Goal: Information Seeking & Learning: Understand process/instructions

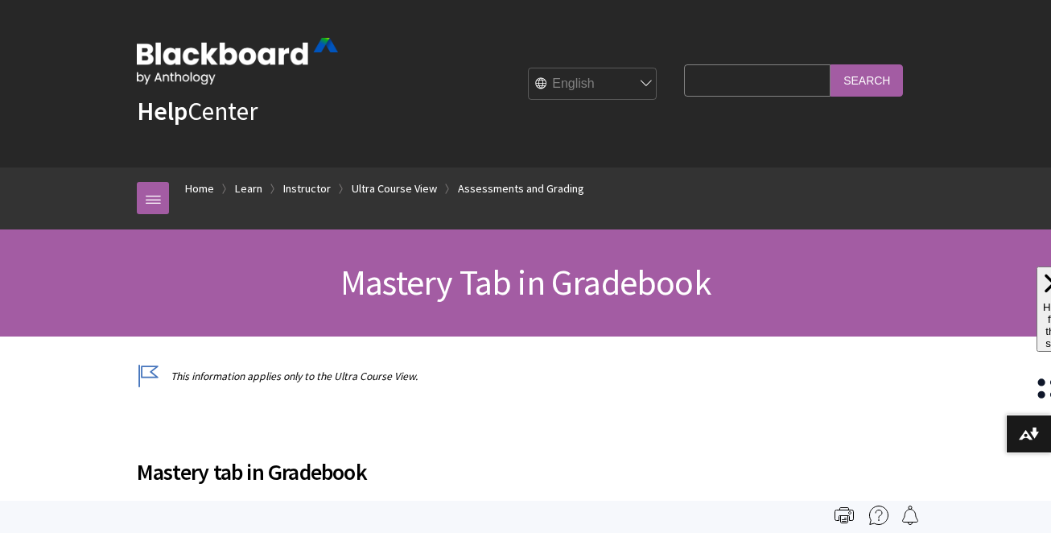
click at [731, 86] on input "Search Query" at bounding box center [757, 79] width 146 height 31
type input "enable mastery admin"
click at [866, 71] on input "Search" at bounding box center [866, 79] width 72 height 31
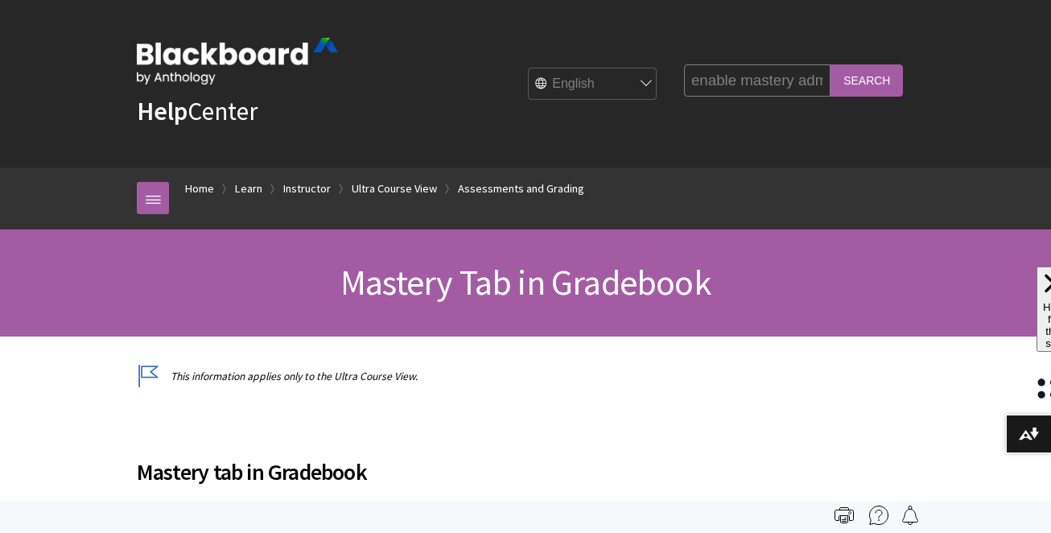
click at [862, 85] on input "Search" at bounding box center [866, 79] width 72 height 31
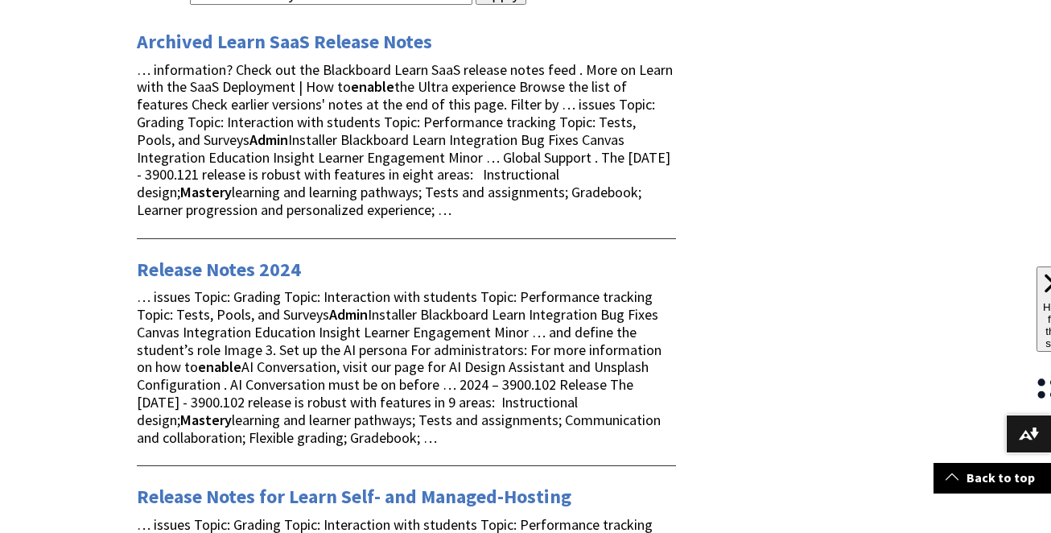
scroll to position [179, 0]
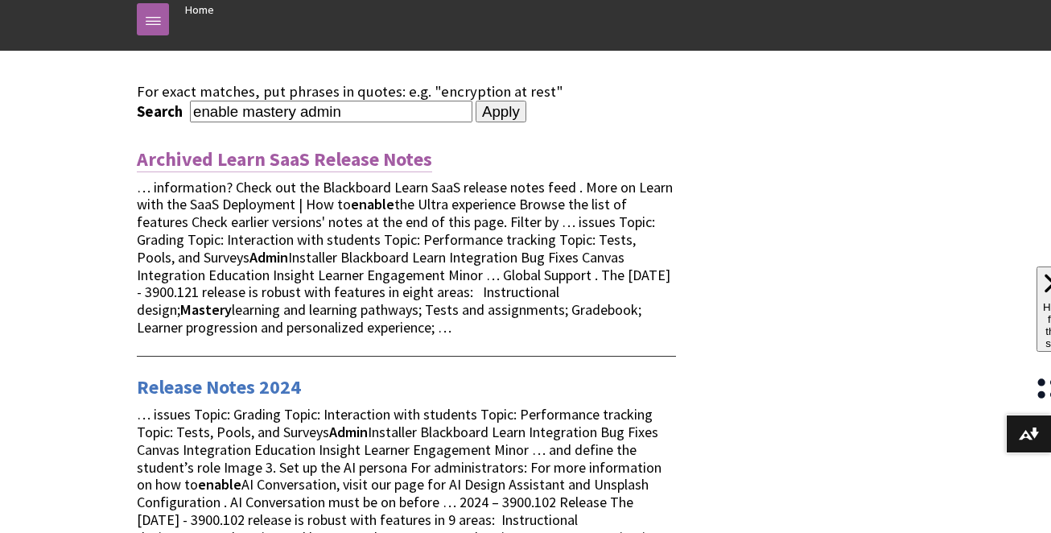
click at [316, 156] on link "Archived Learn SaaS Release Notes" at bounding box center [284, 159] width 295 height 26
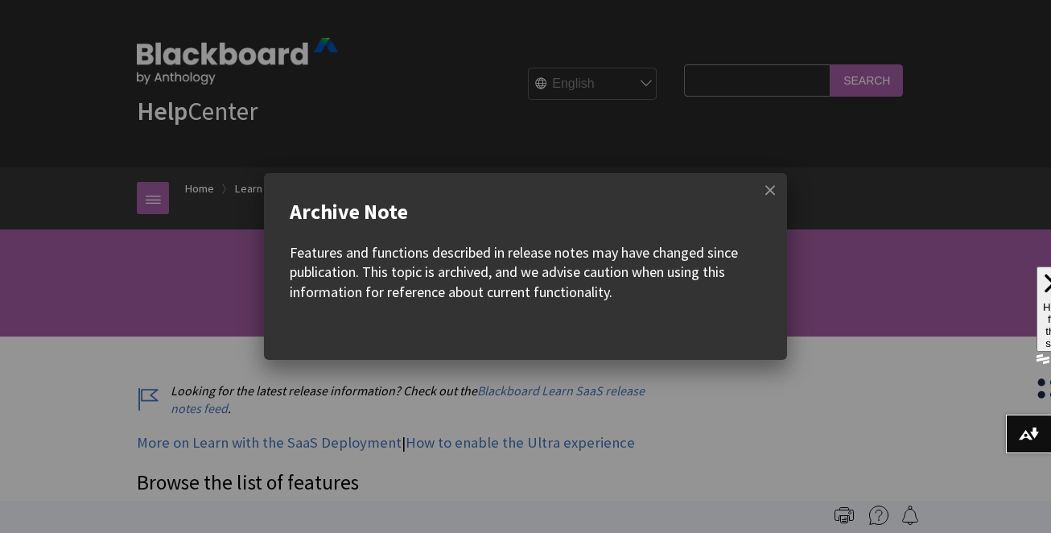
scroll to position [1830, 0]
click at [776, 192] on span at bounding box center [770, 190] width 34 height 34
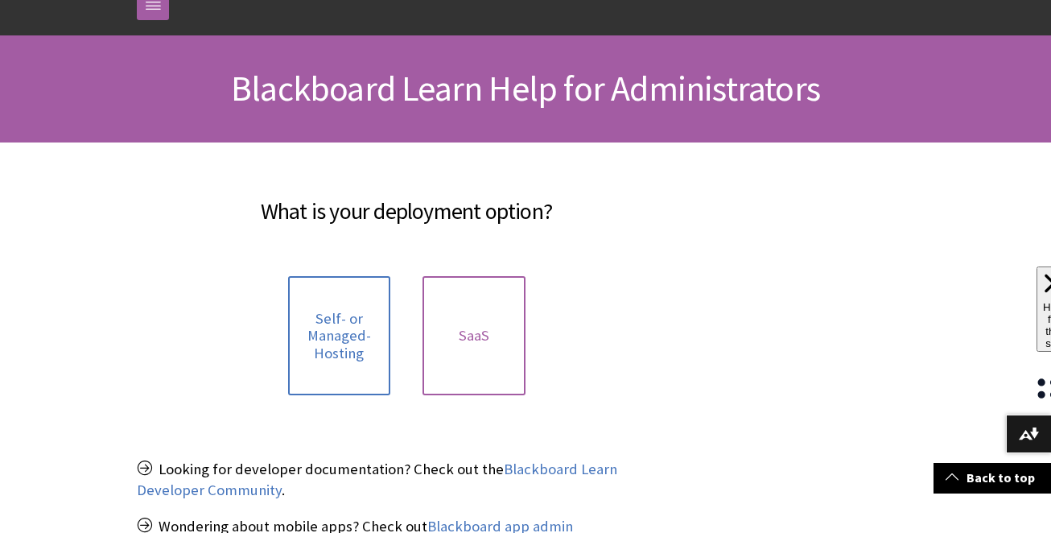
scroll to position [202, 0]
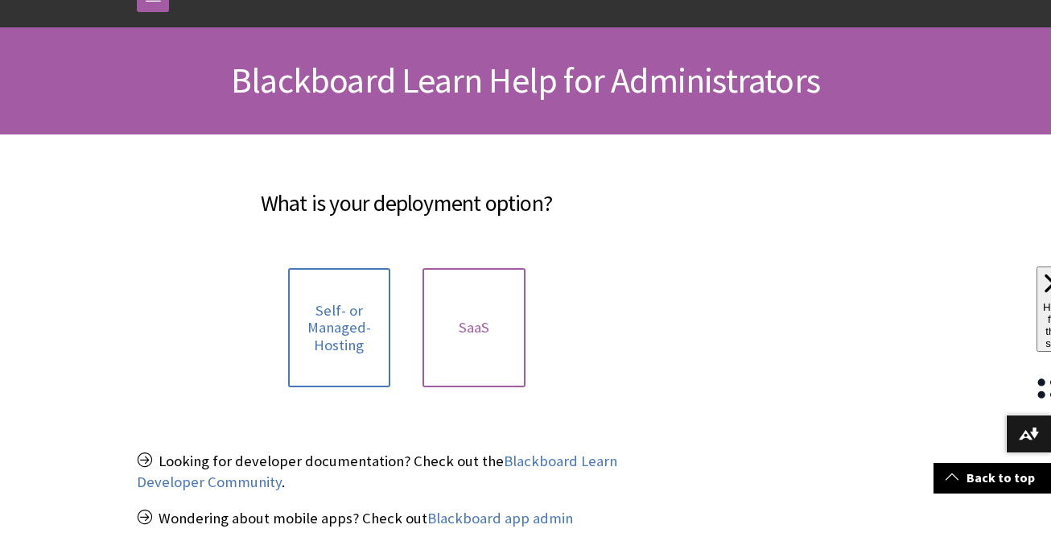
click at [508, 328] on link "SaaS" at bounding box center [473, 328] width 103 height 120
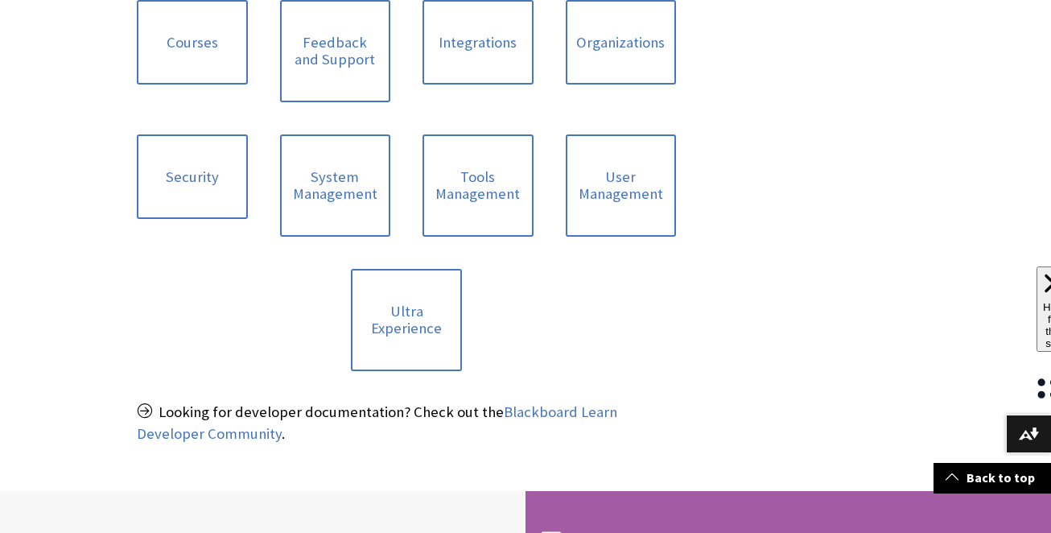
scroll to position [924, 0]
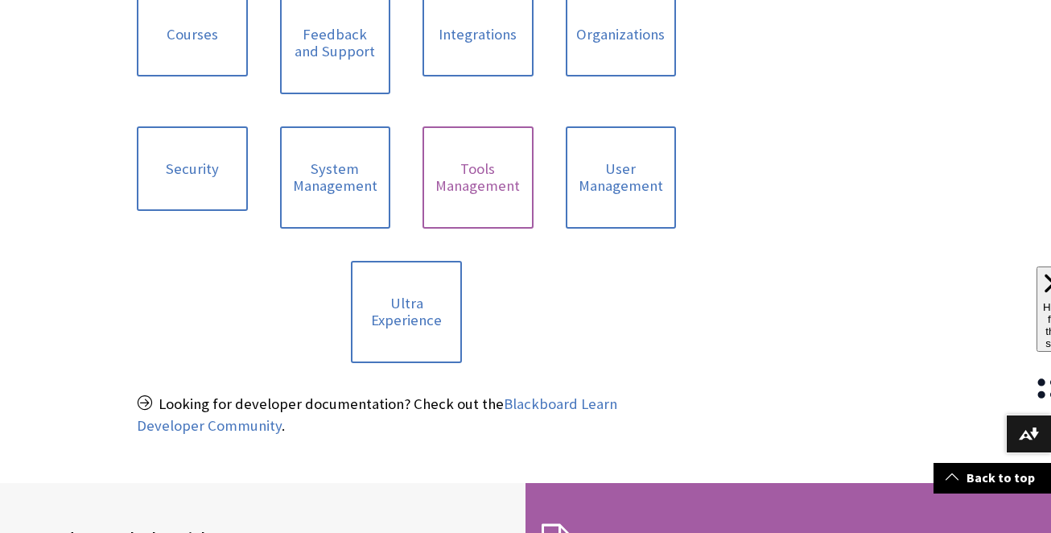
click at [477, 184] on link "Tools Management" at bounding box center [477, 177] width 111 height 102
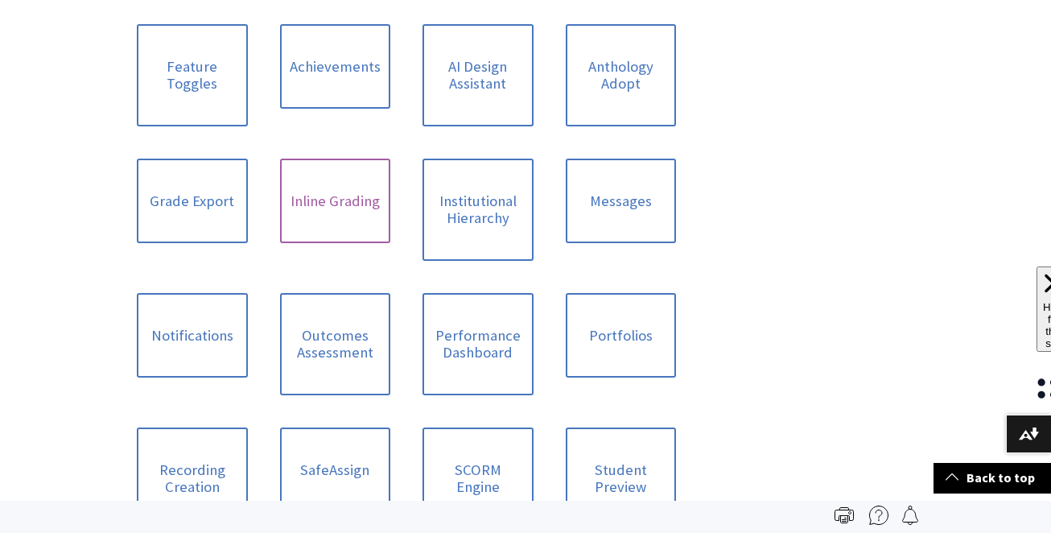
scroll to position [1403, 0]
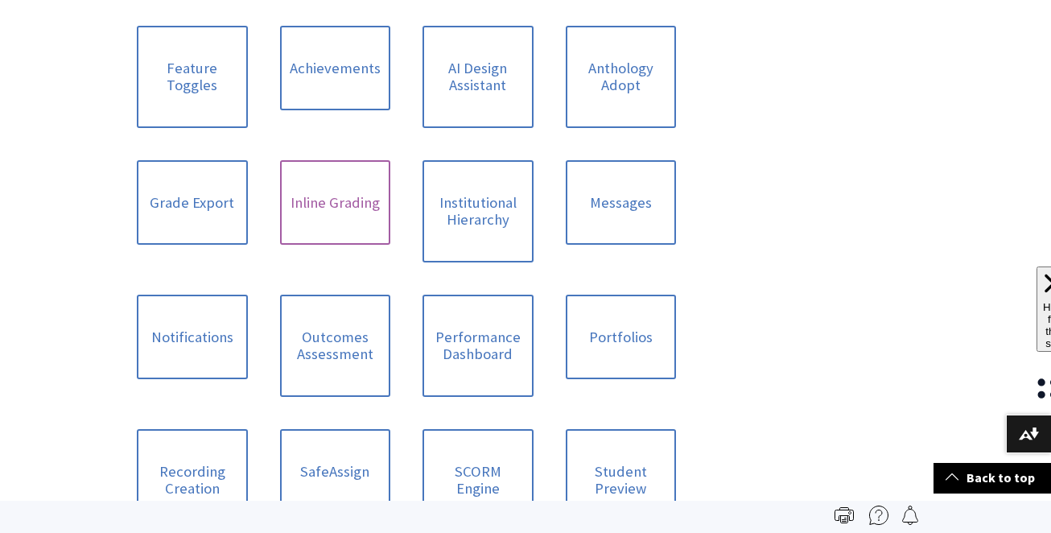
click at [323, 233] on link "Inline Grading" at bounding box center [335, 202] width 111 height 85
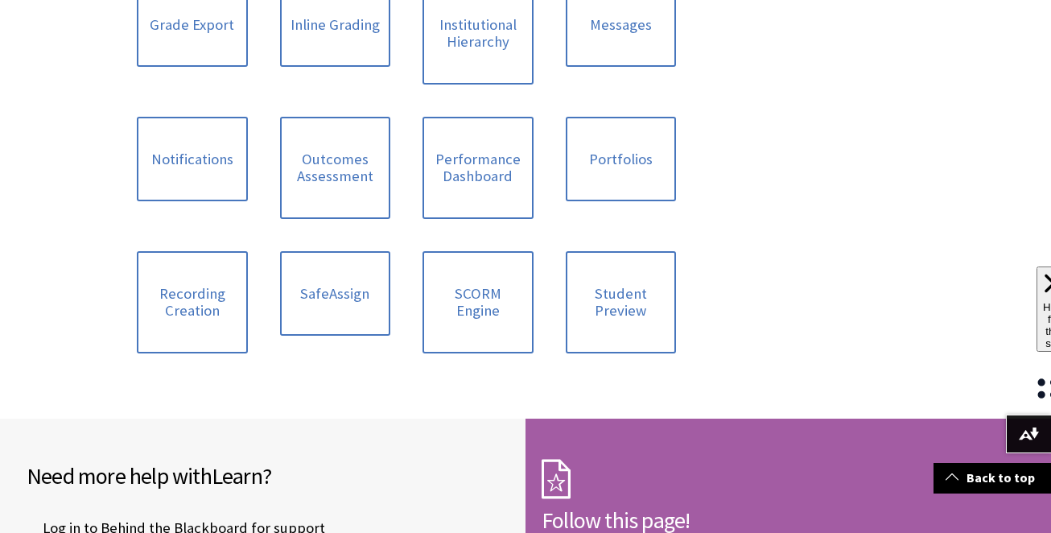
scroll to position [1585, 0]
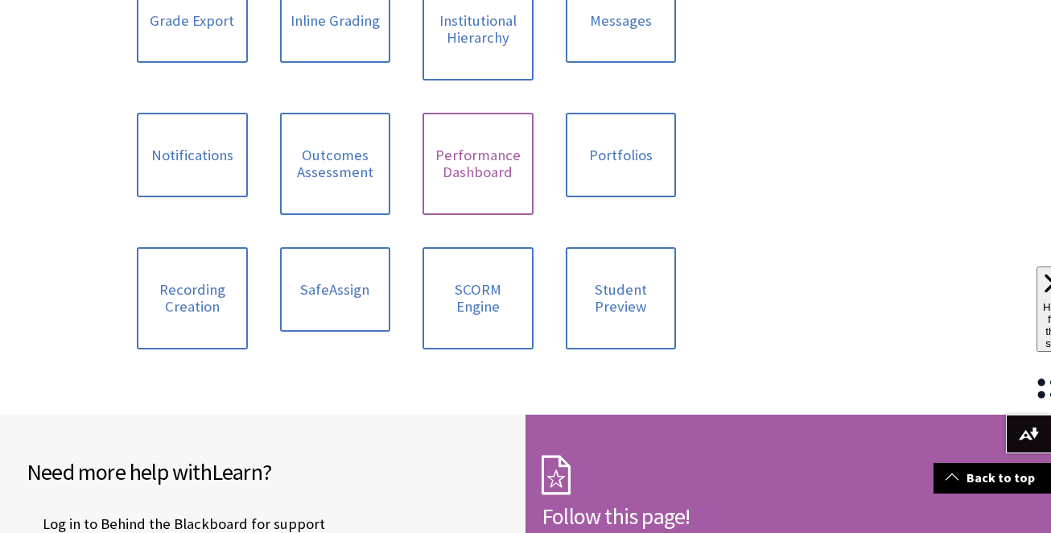
click at [468, 154] on link "Performance Dashboard" at bounding box center [477, 164] width 111 height 102
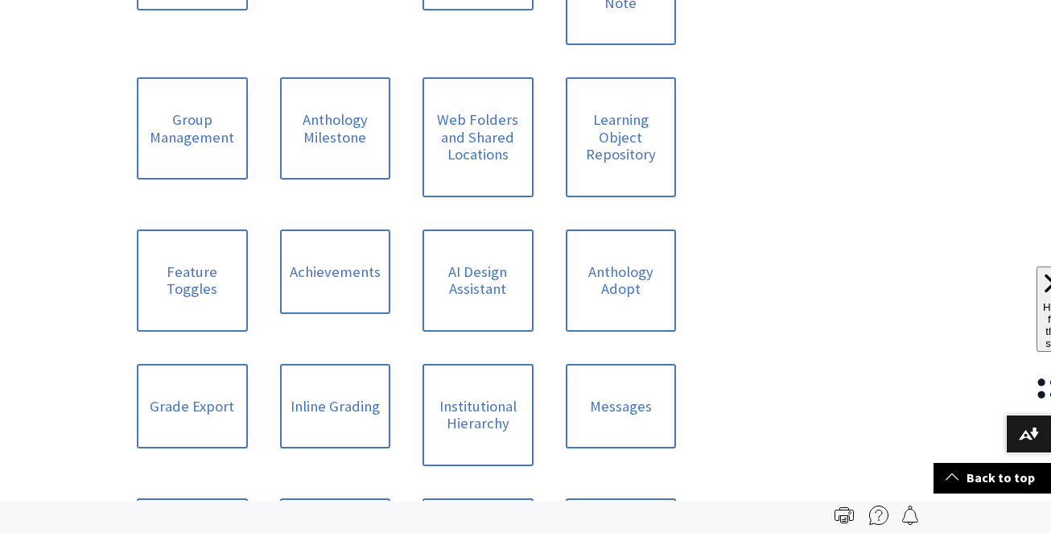
scroll to position [1191, 0]
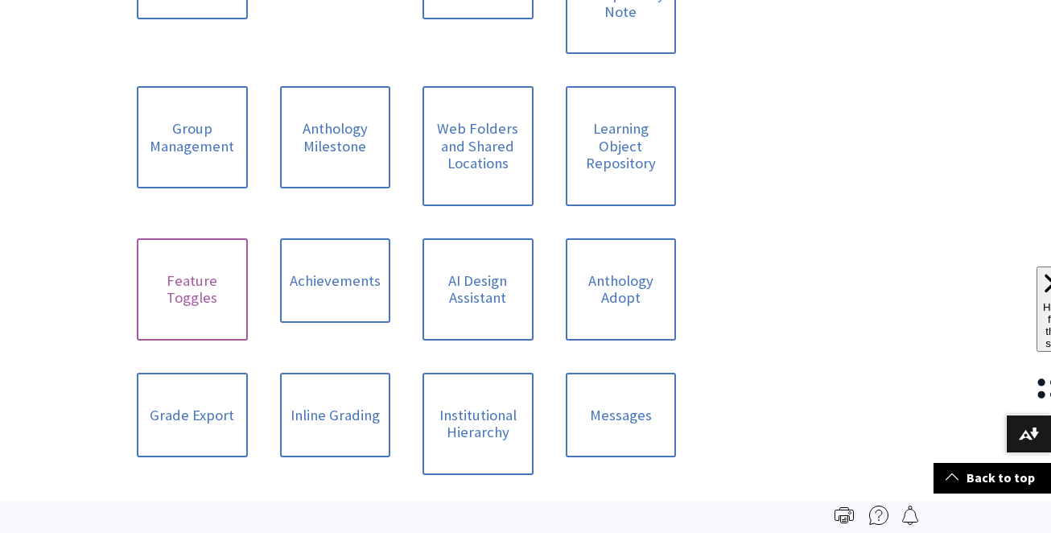
click at [190, 283] on link "Feature Toggles" at bounding box center [192, 289] width 111 height 102
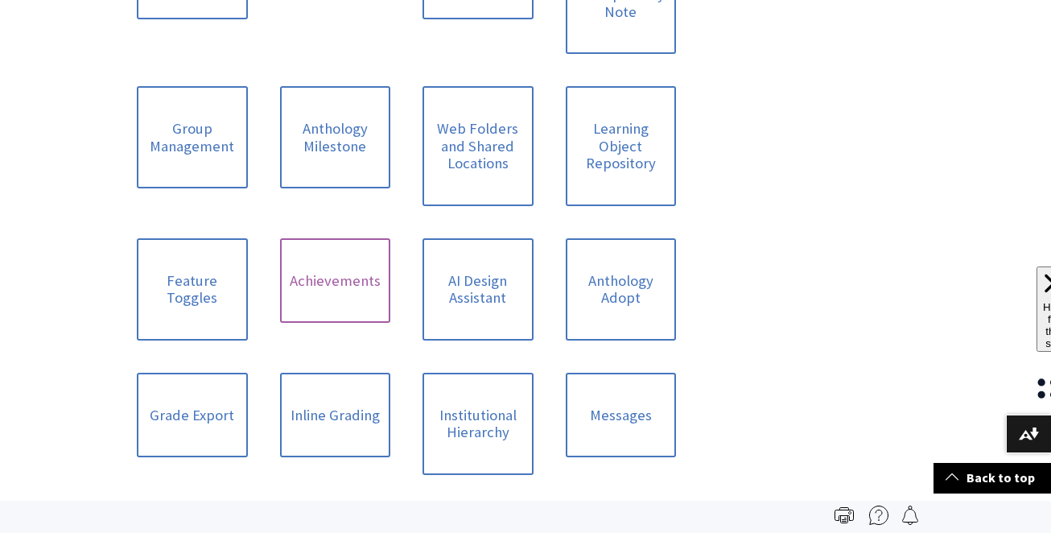
click at [346, 285] on link "Achievements" at bounding box center [335, 280] width 111 height 85
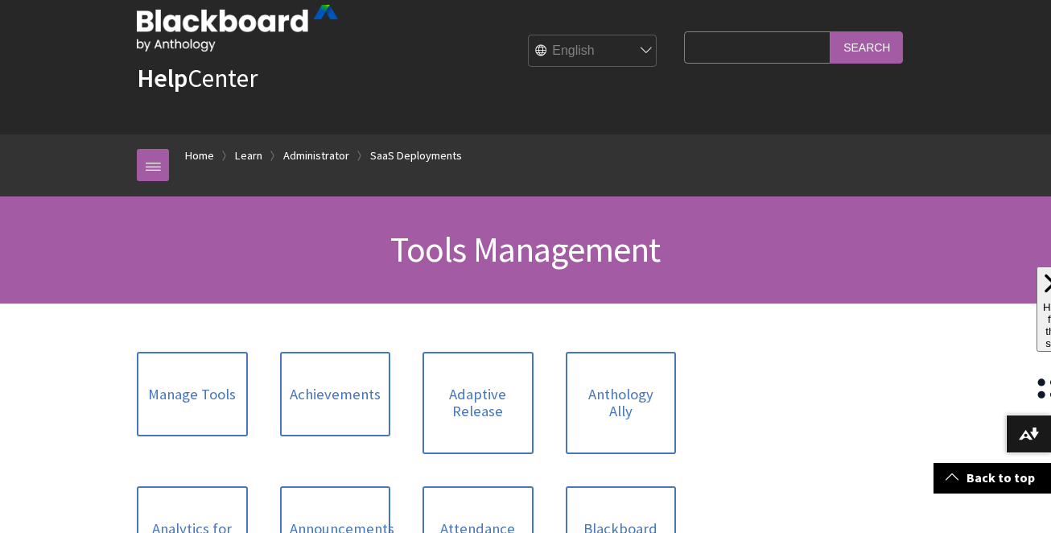
scroll to position [37, 0]
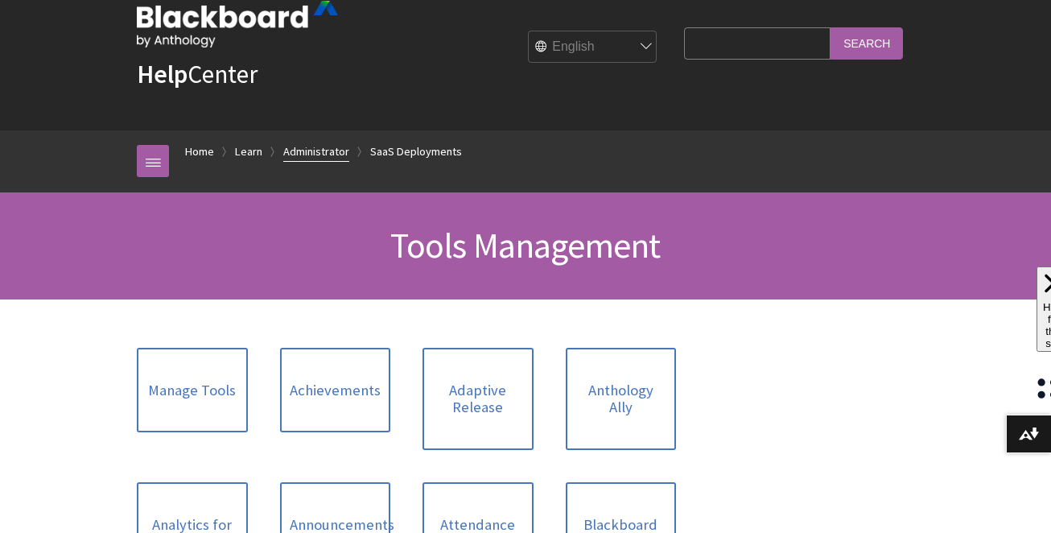
click at [326, 152] on link "Administrator" at bounding box center [316, 152] width 66 height 20
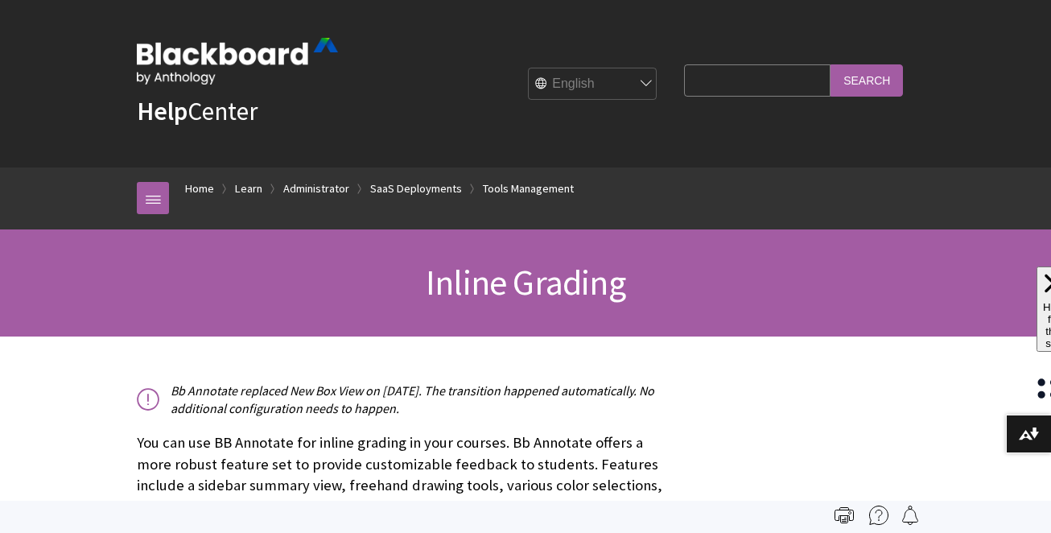
scroll to position [3268, 0]
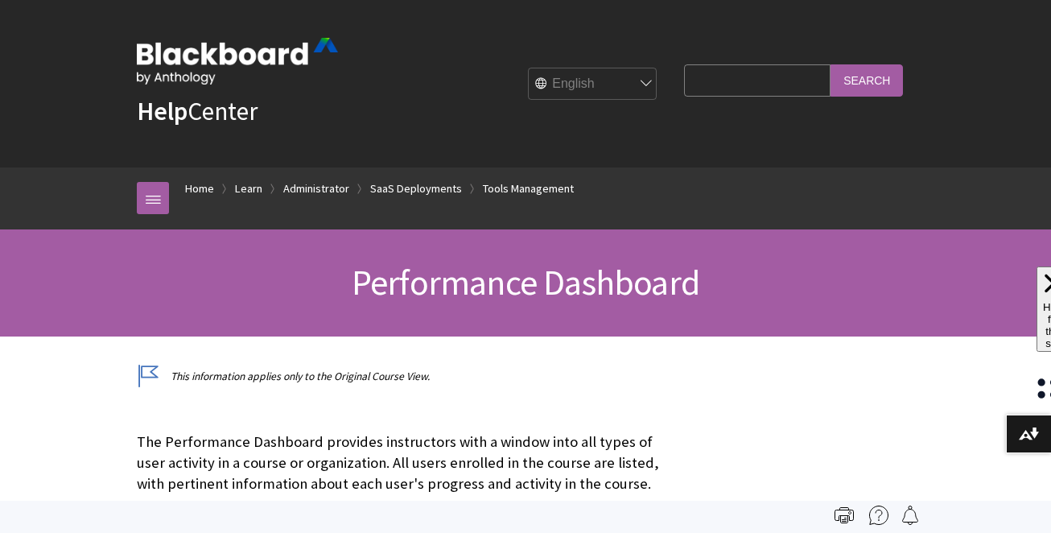
scroll to position [3444, 0]
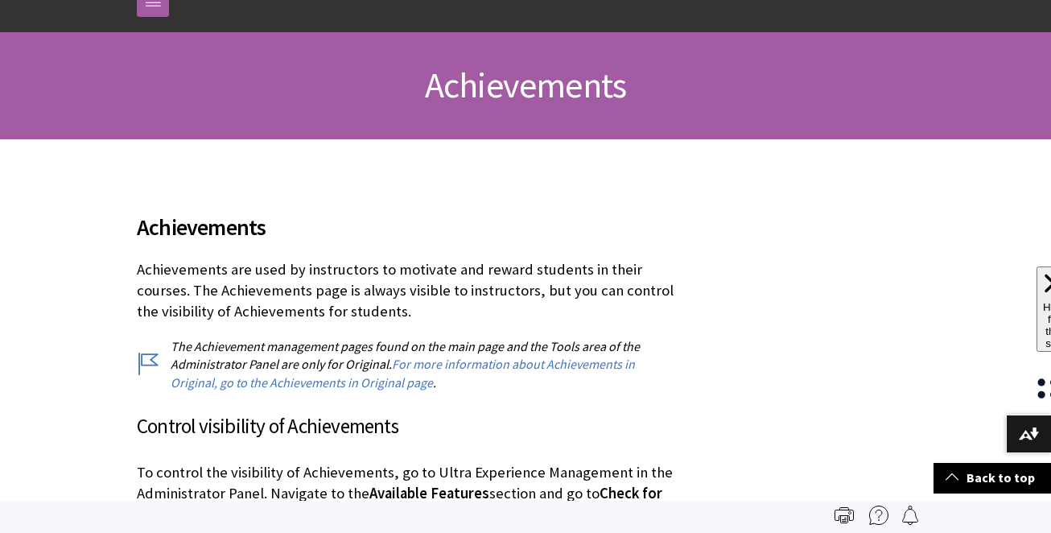
scroll to position [196, 0]
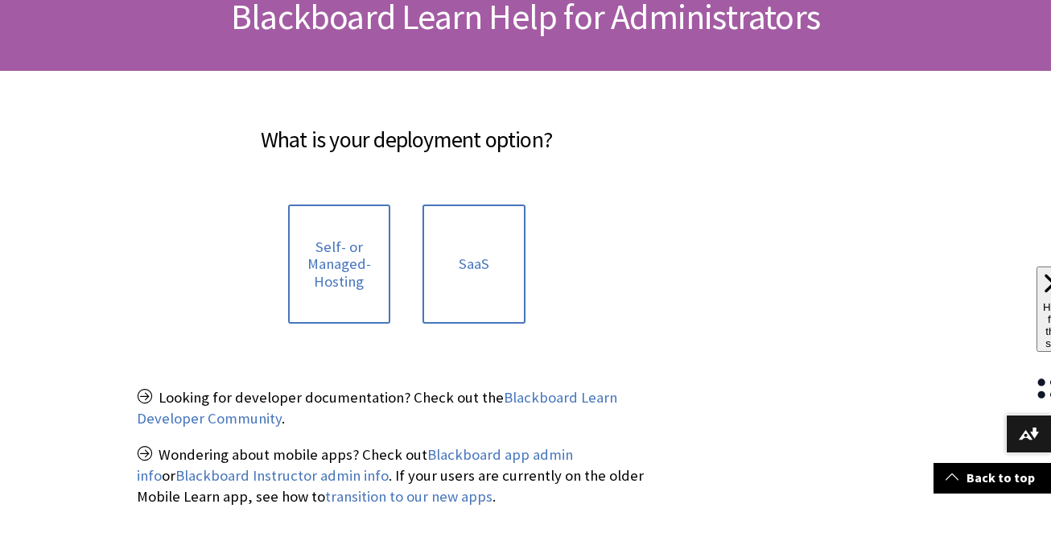
scroll to position [283, 0]
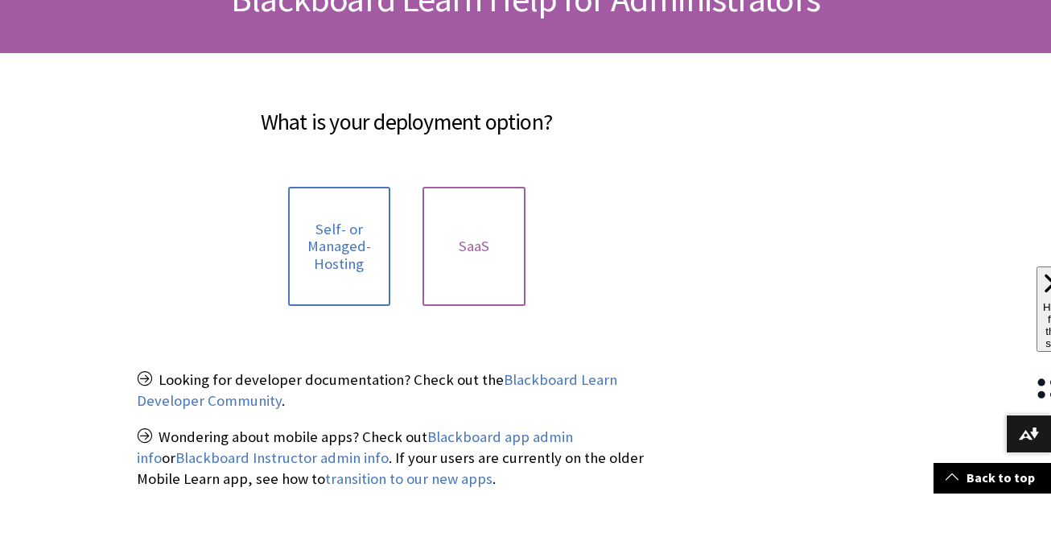
click at [464, 283] on link "SaaS" at bounding box center [473, 247] width 103 height 120
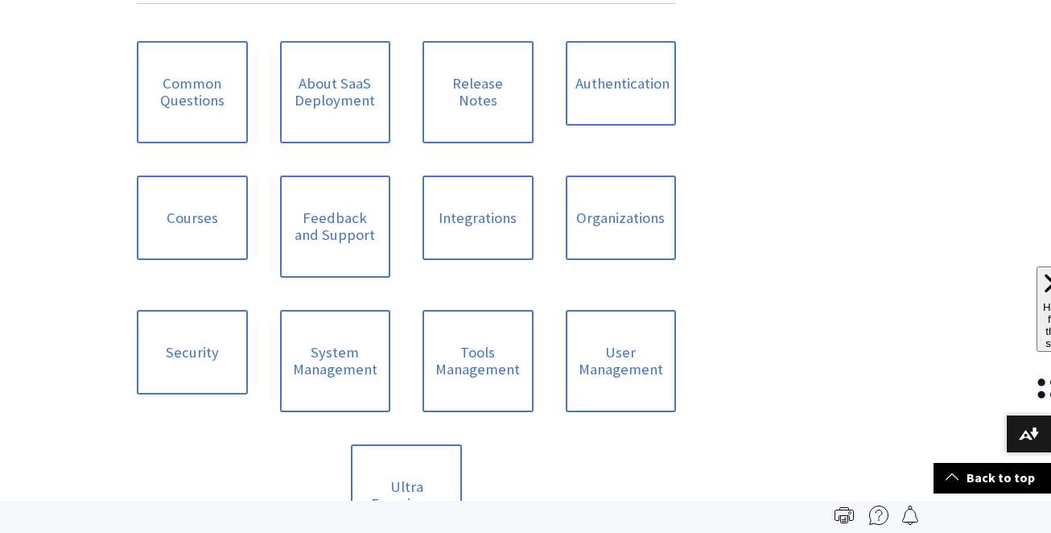
scroll to position [733, 0]
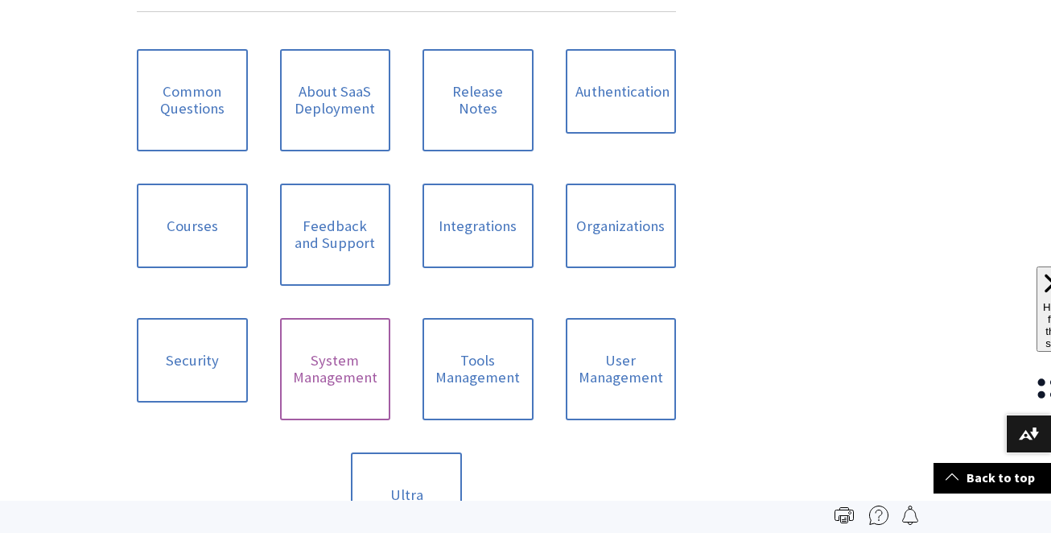
click at [315, 369] on link "System Management" at bounding box center [335, 369] width 111 height 102
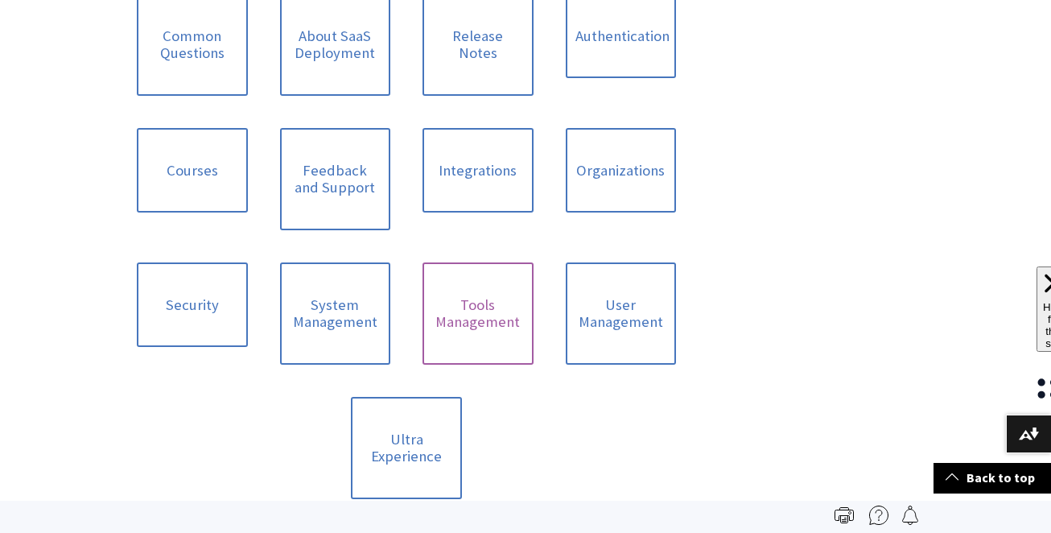
scroll to position [764, 0]
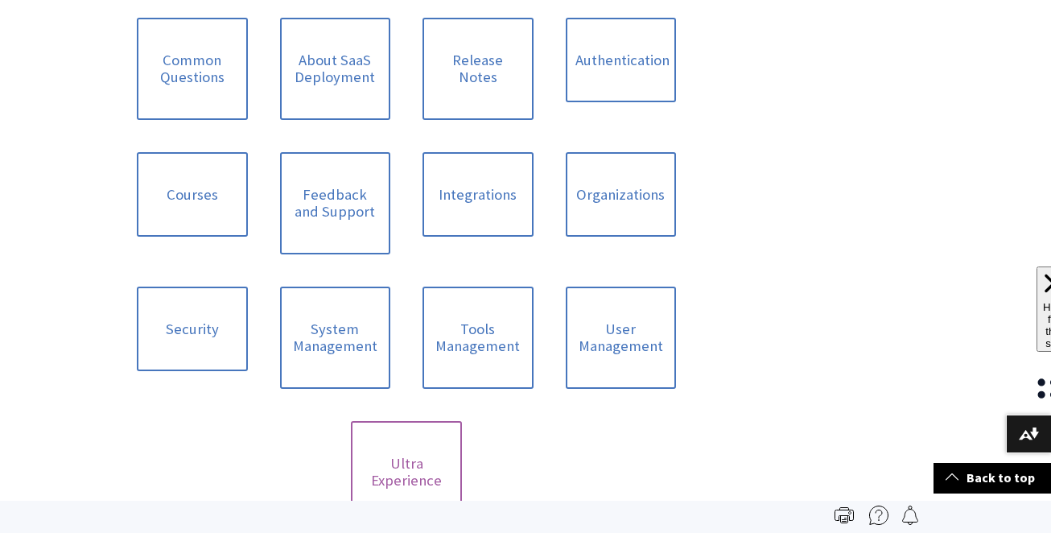
click at [420, 447] on link "Ultra Experience" at bounding box center [406, 472] width 111 height 102
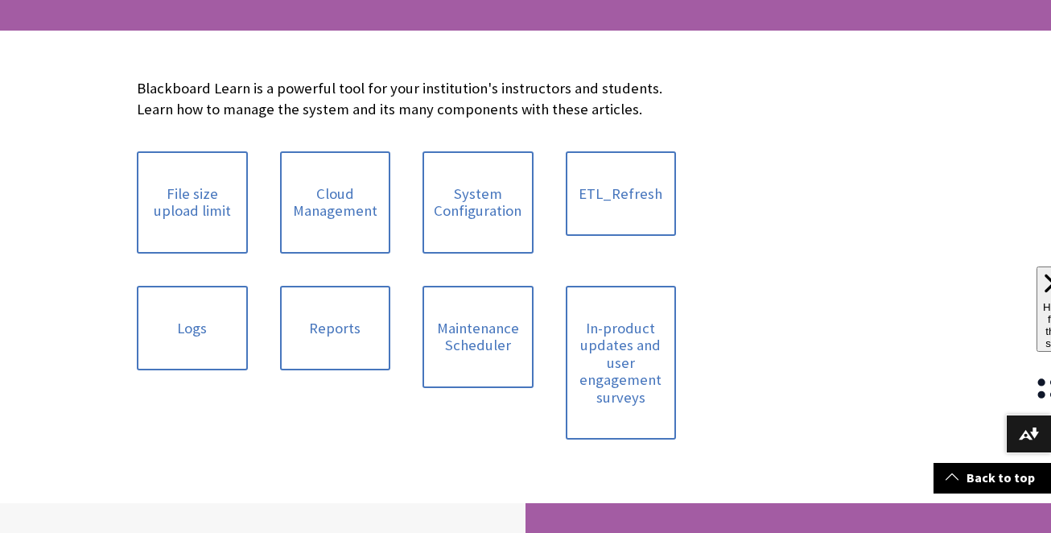
scroll to position [308, 0]
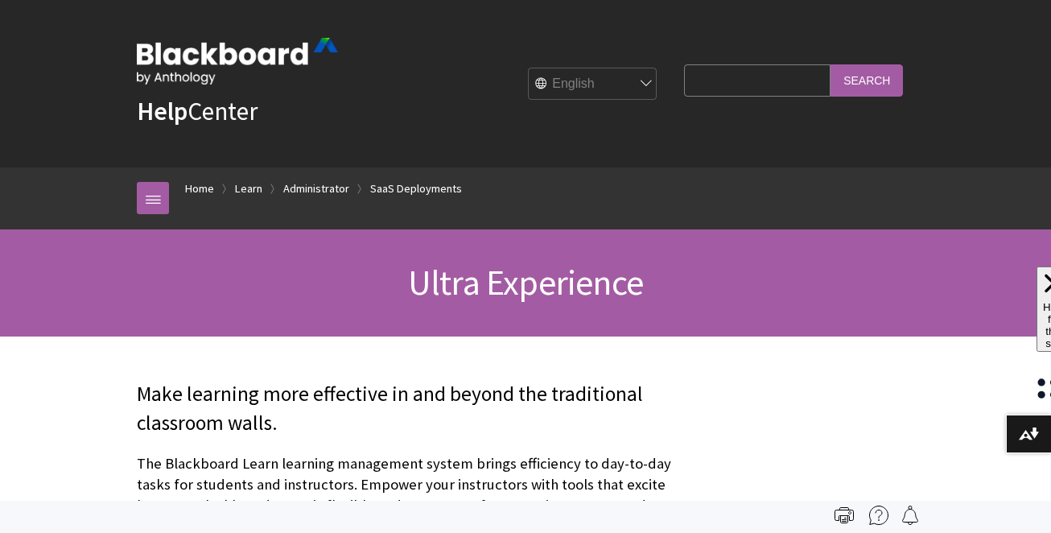
click at [721, 89] on input "Search Query" at bounding box center [757, 79] width 146 height 31
type input "a"
type input "mastery"
click at [830, 64] on input "Search" at bounding box center [866, 79] width 72 height 31
click at [859, 79] on input "Search" at bounding box center [866, 79] width 72 height 31
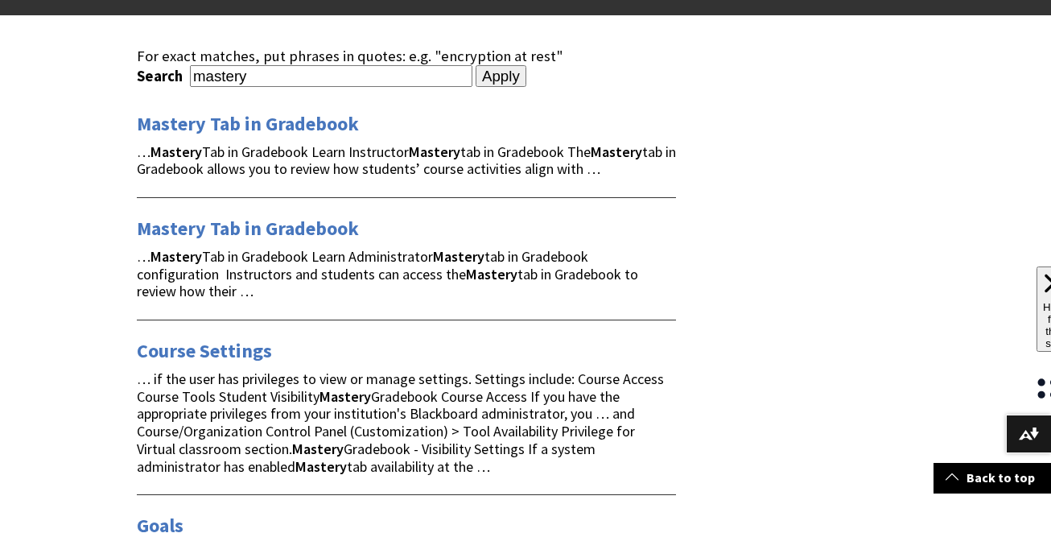
scroll to position [221, 0]
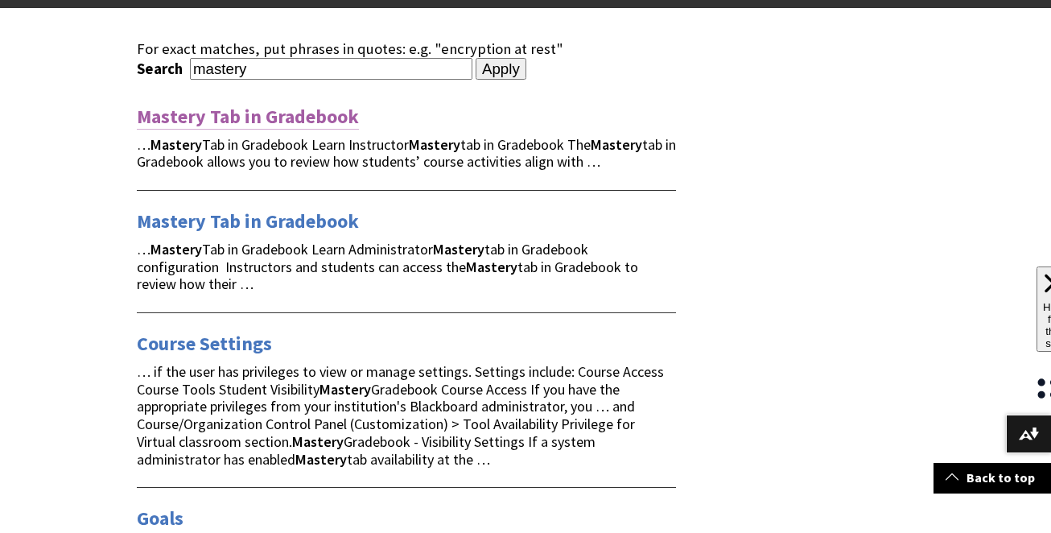
click at [261, 113] on link "Mastery Tab in Gradebook" at bounding box center [248, 117] width 222 height 26
click at [238, 216] on link "Mastery Tab in Gradebook" at bounding box center [248, 221] width 222 height 26
click at [224, 351] on link "Course Settings" at bounding box center [204, 344] width 135 height 26
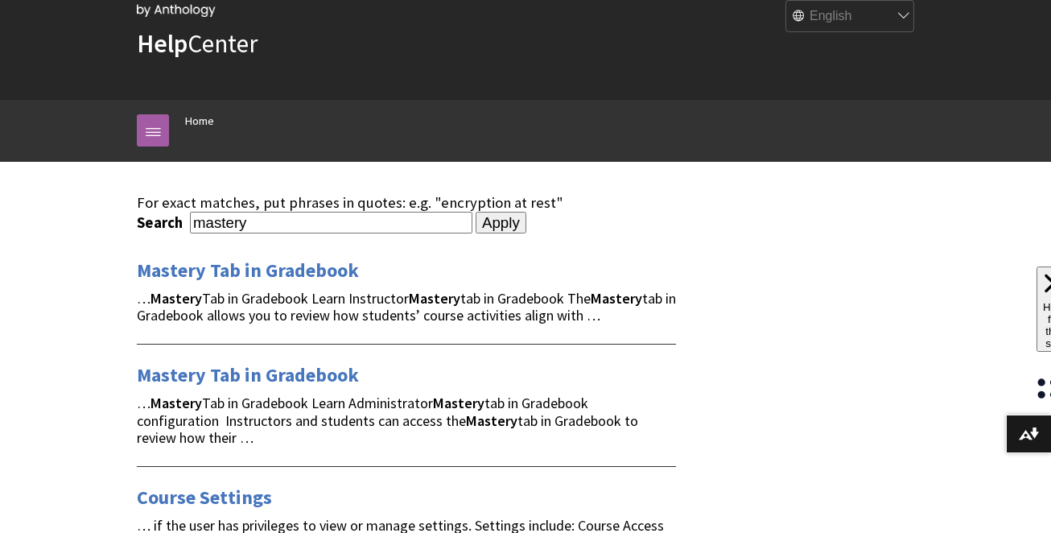
scroll to position [0, 0]
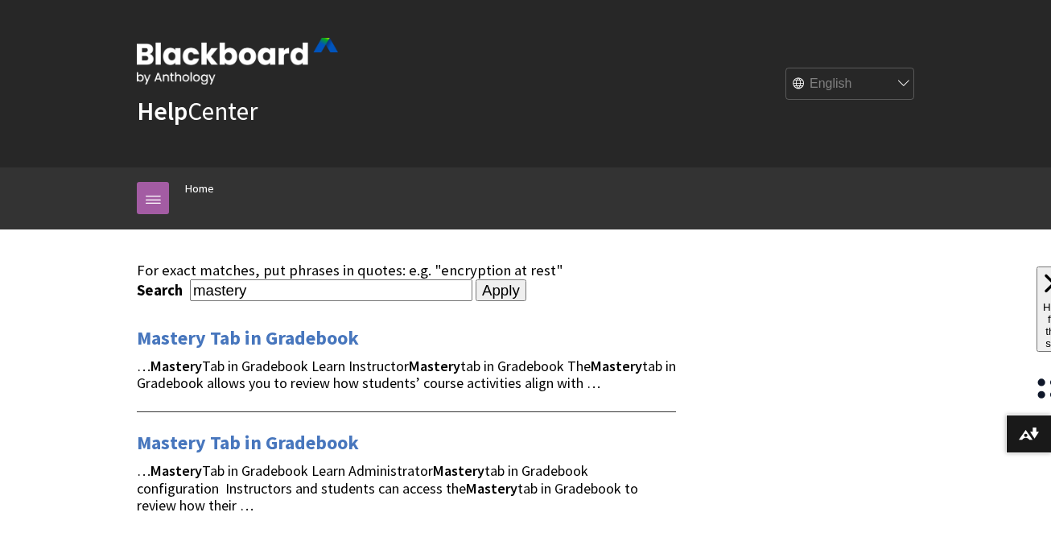
click at [261, 291] on input "mastery" at bounding box center [331, 290] width 282 height 22
type input "goals"
click at [475, 279] on input "Apply" at bounding box center [500, 290] width 51 height 23
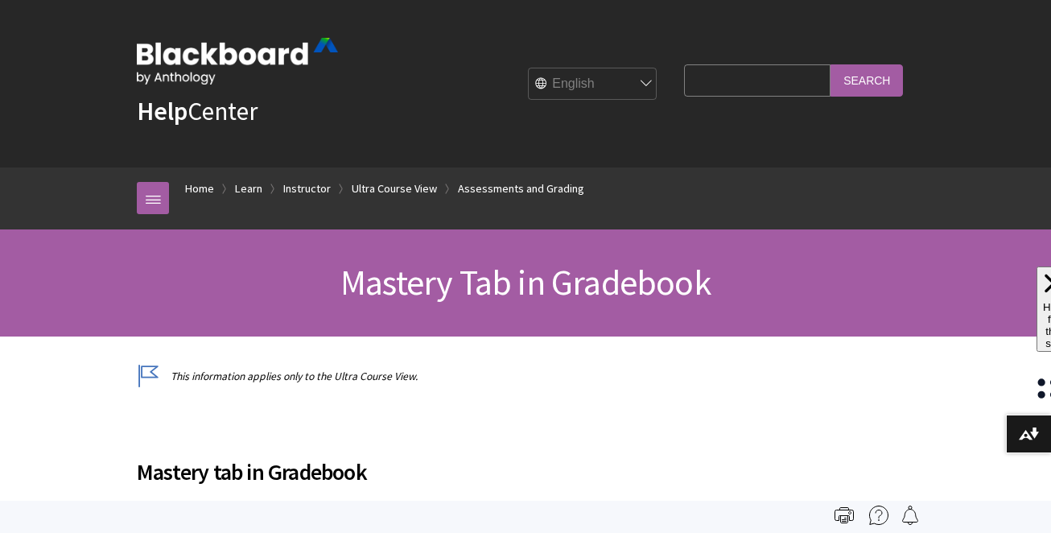
click at [729, 84] on input "Search Query" at bounding box center [757, 79] width 146 height 31
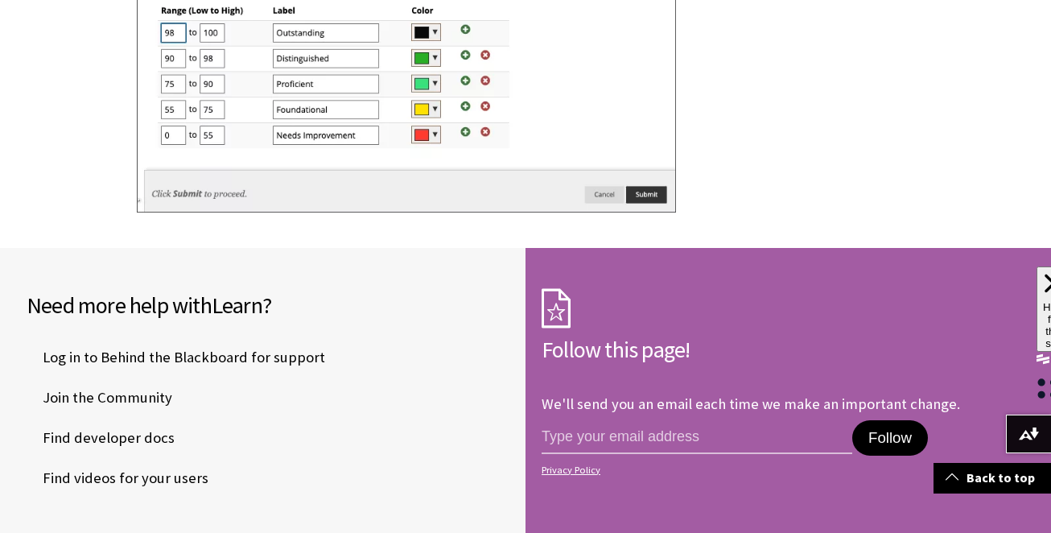
scroll to position [2192, 0]
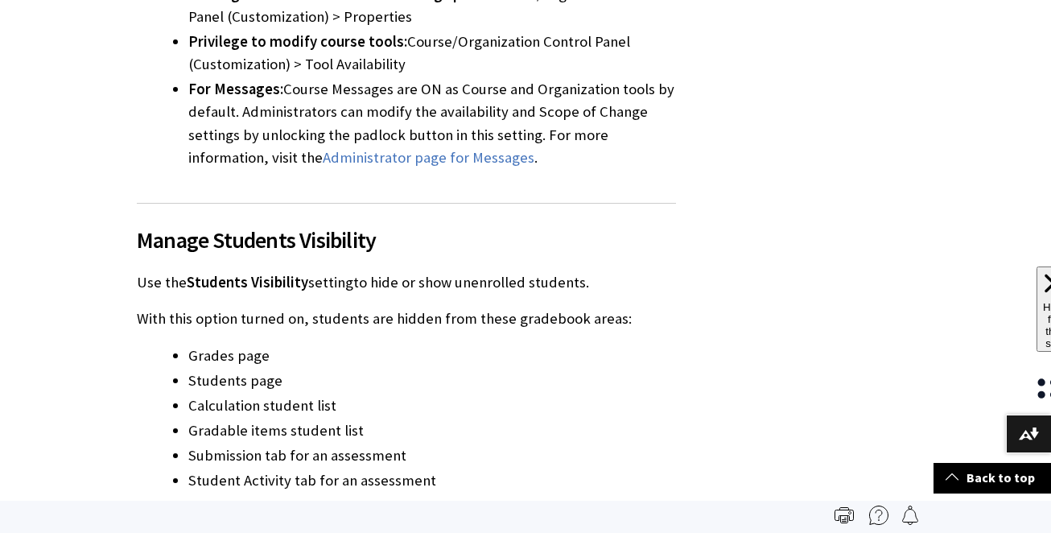
scroll to position [3125, 0]
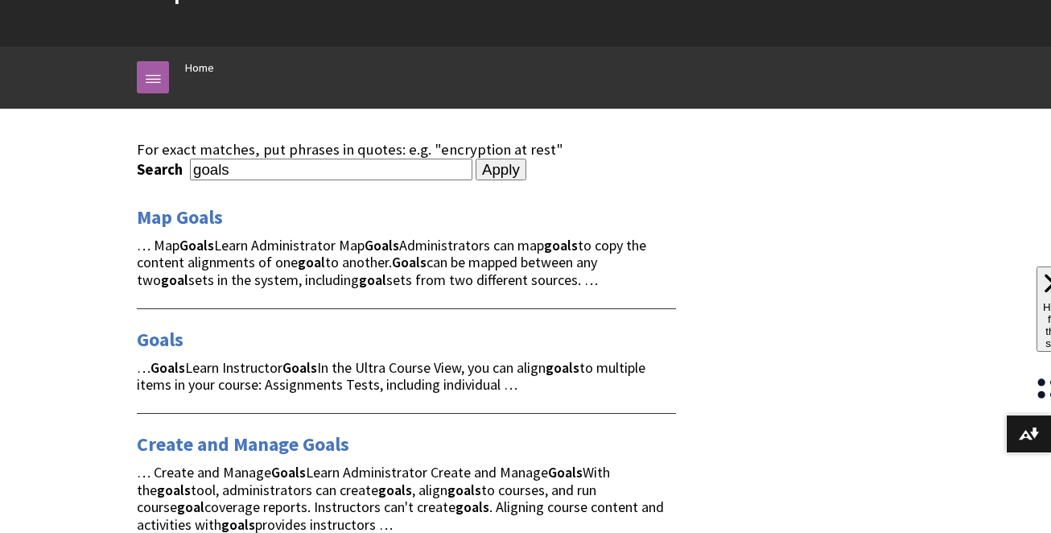
scroll to position [126, 0]
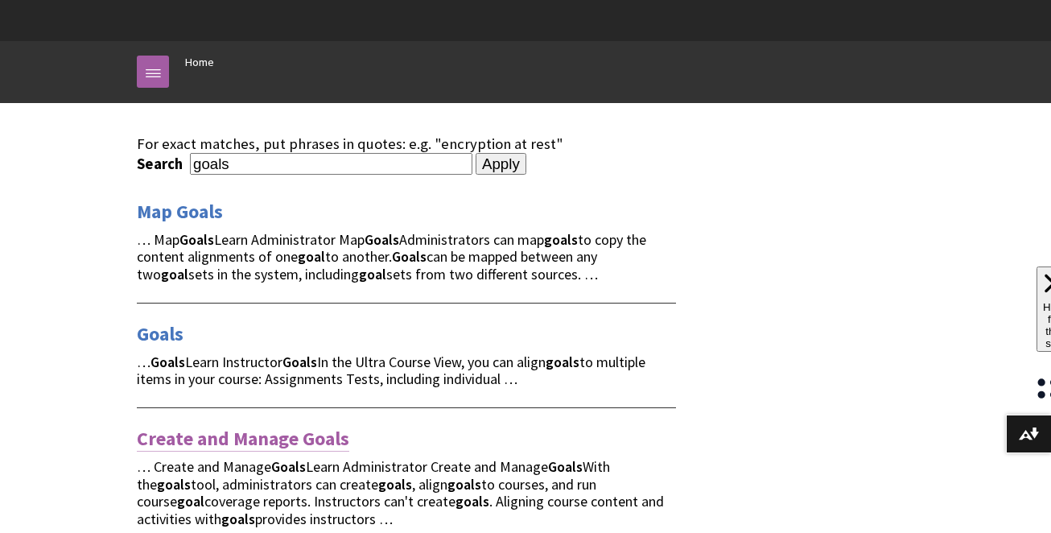
click at [196, 432] on link "Create and Manage Goals" at bounding box center [243, 439] width 212 height 26
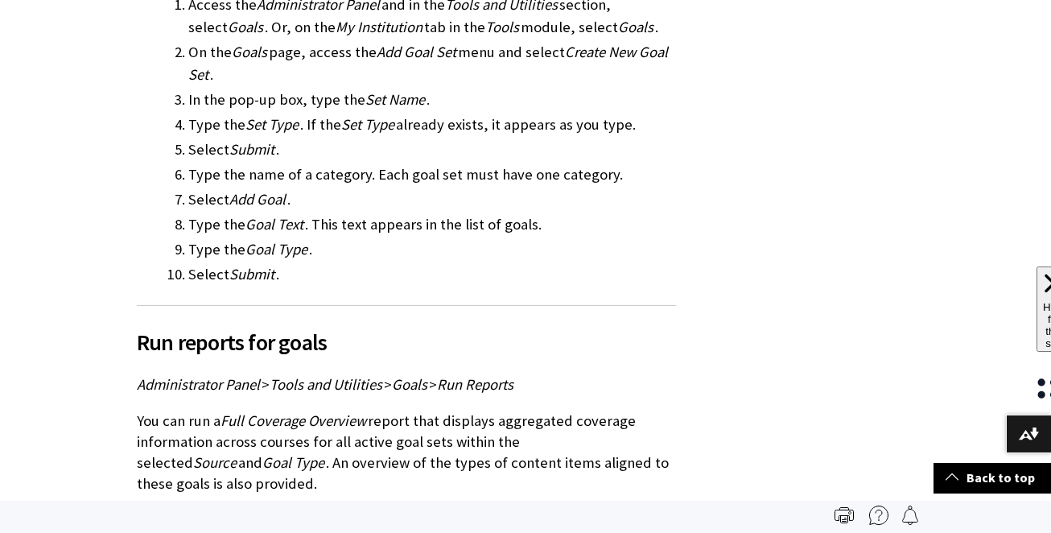
scroll to position [1228, 0]
